Goal: Task Accomplishment & Management: Use online tool/utility

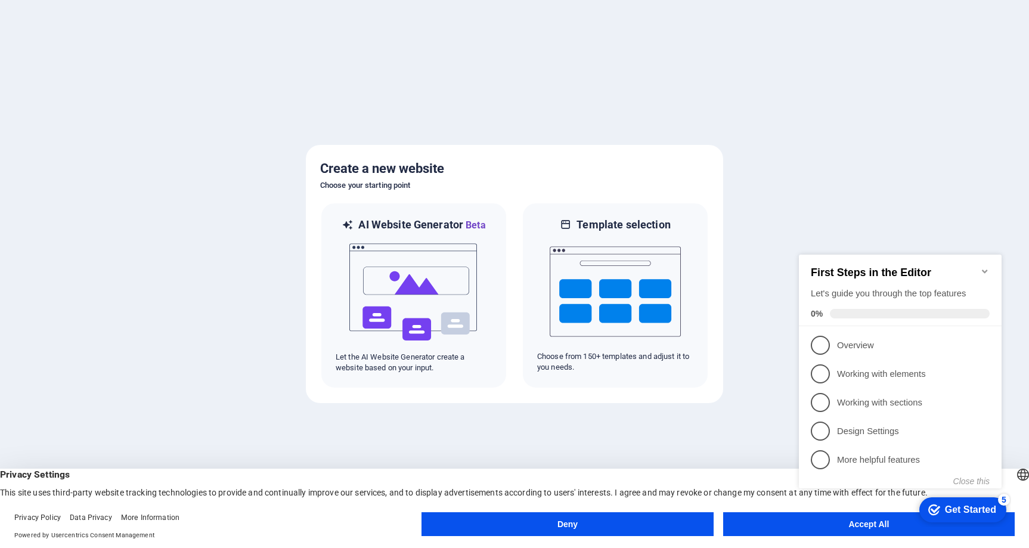
click at [986, 270] on icon "Minimize checklist" at bounding box center [984, 272] width 5 height 4
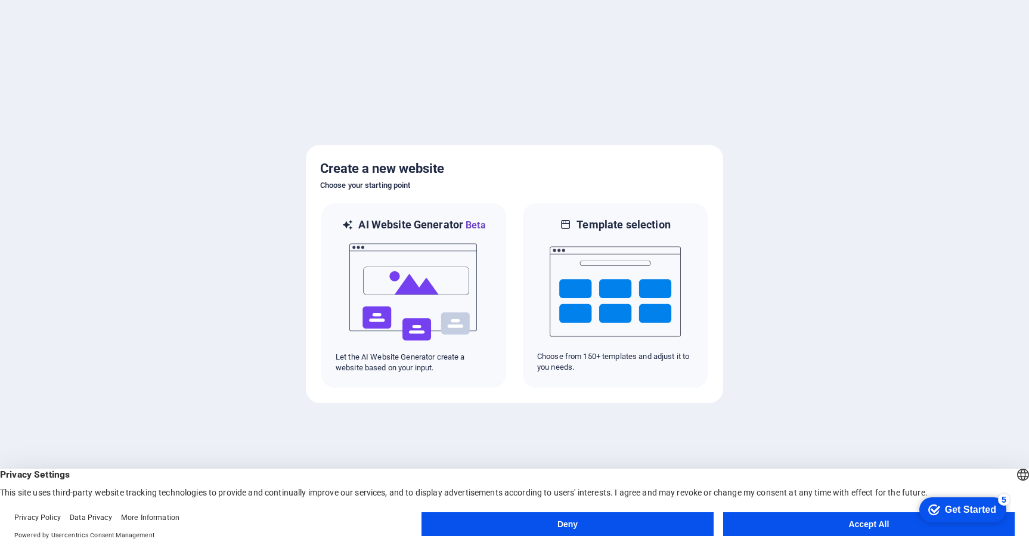
click at [598, 524] on button "Deny" at bounding box center [568, 524] width 292 height 24
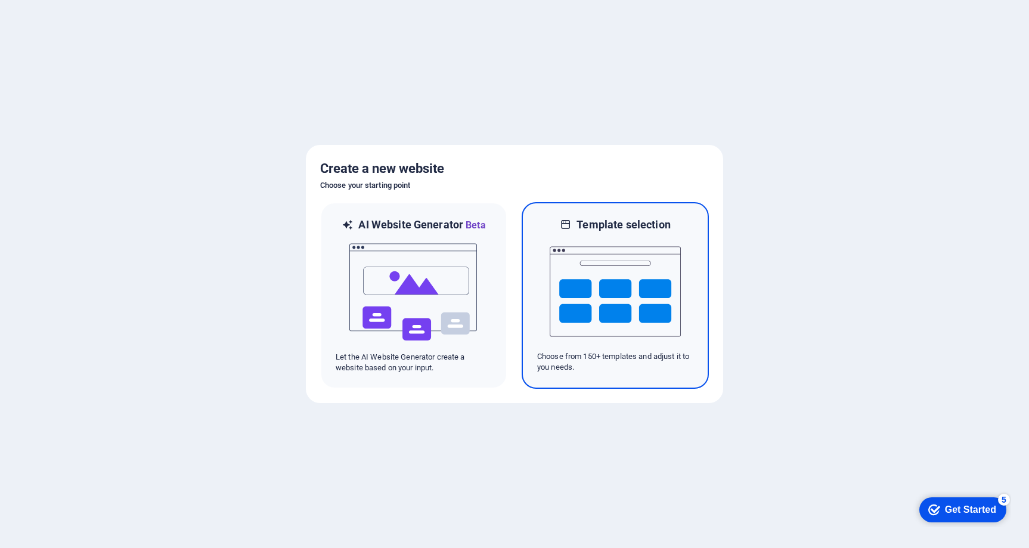
click at [624, 302] on img at bounding box center [615, 291] width 131 height 119
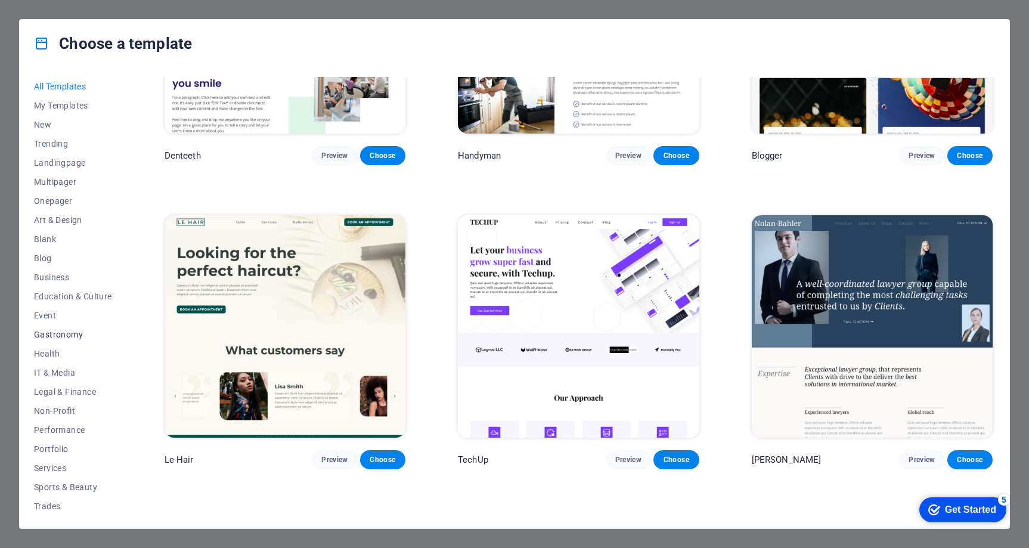
scroll to position [40, 0]
click at [60, 239] on span "Business" at bounding box center [73, 238] width 78 height 10
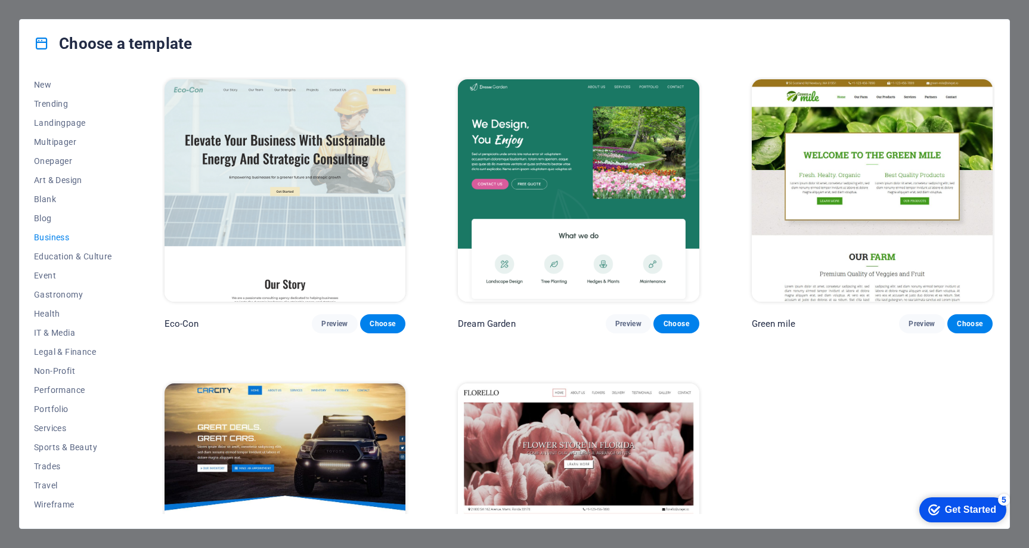
scroll to position [120, 0]
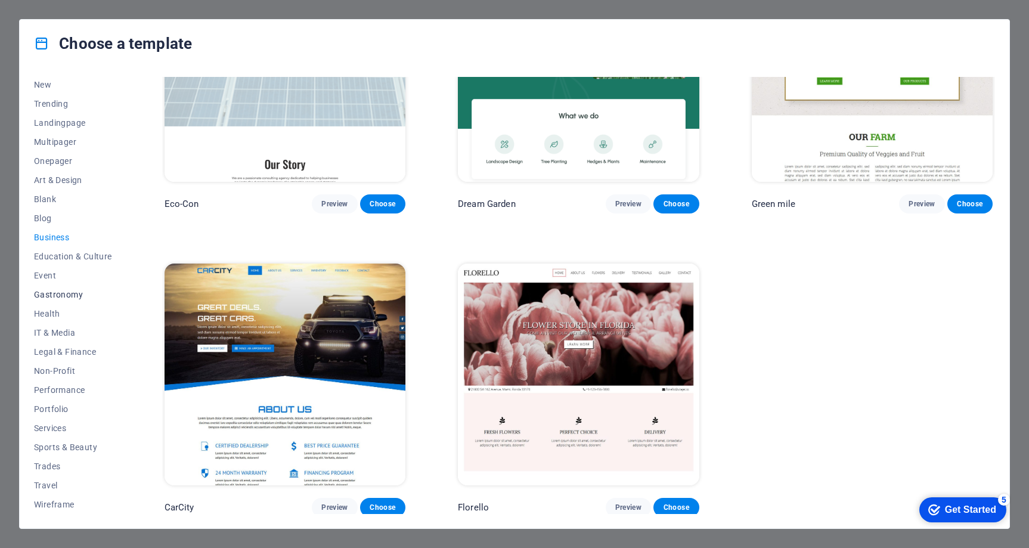
click at [71, 290] on span "Gastronomy" at bounding box center [73, 295] width 78 height 10
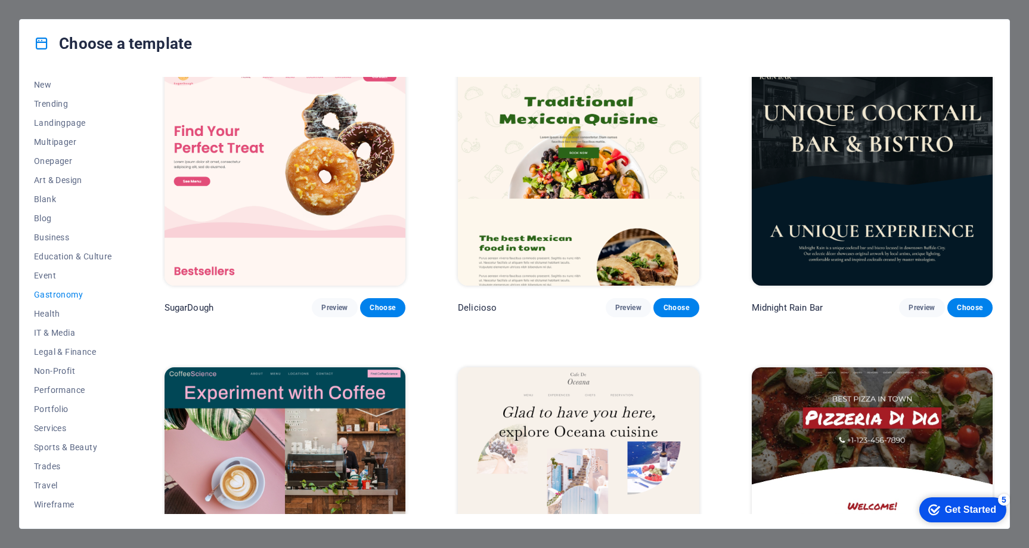
scroll to position [0, 0]
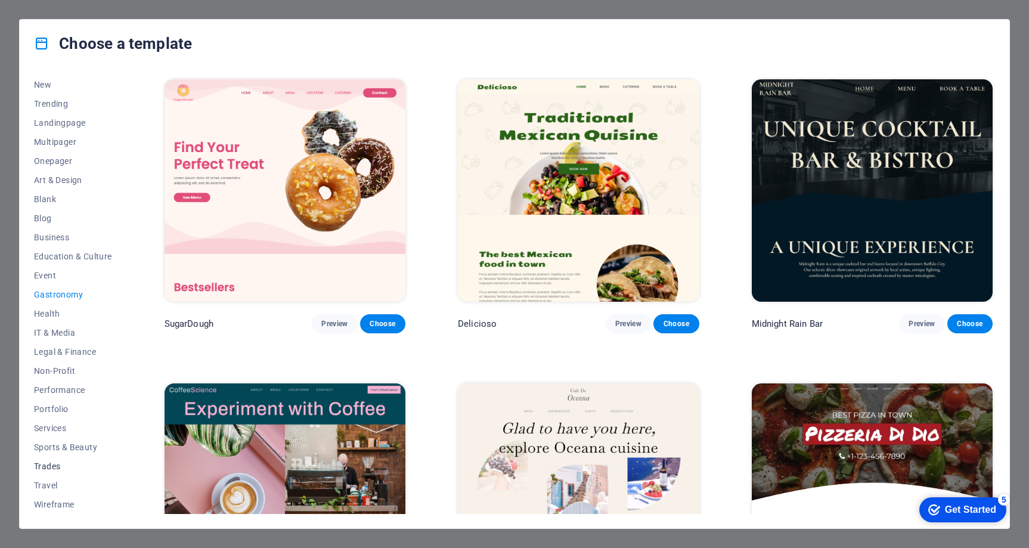
click at [58, 467] on span "Trades" at bounding box center [73, 467] width 78 height 10
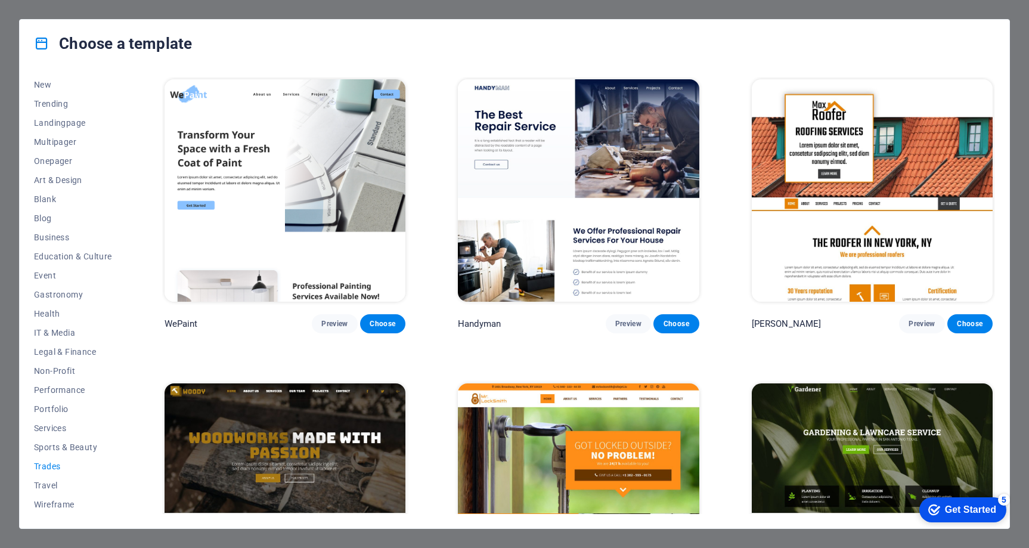
click at [367, 6] on div "Choose a template All Templates My Templates New Trending Landingpage Multipage…" at bounding box center [514, 274] width 1029 height 548
click at [432, 11] on div "Choose a template All Templates My Templates New Trending Landingpage Multipage…" at bounding box center [514, 274] width 1029 height 548
